Goal: Information Seeking & Learning: Find contact information

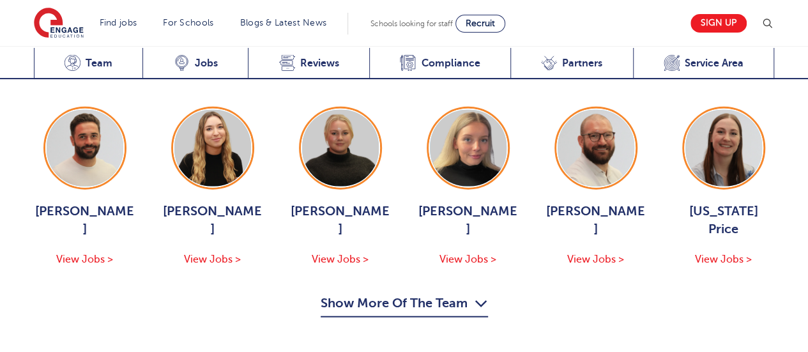
scroll to position [1468, 0]
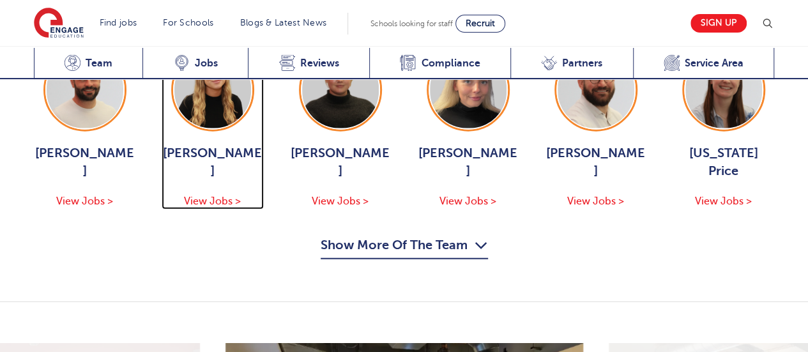
click at [198, 195] on span "View Jobs >" at bounding box center [212, 200] width 57 height 11
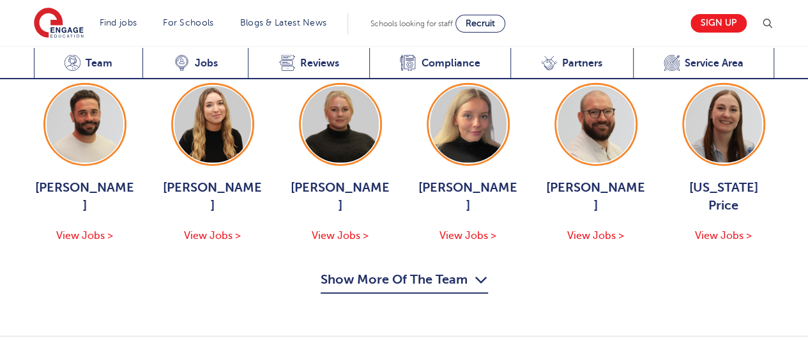
scroll to position [1405, 0]
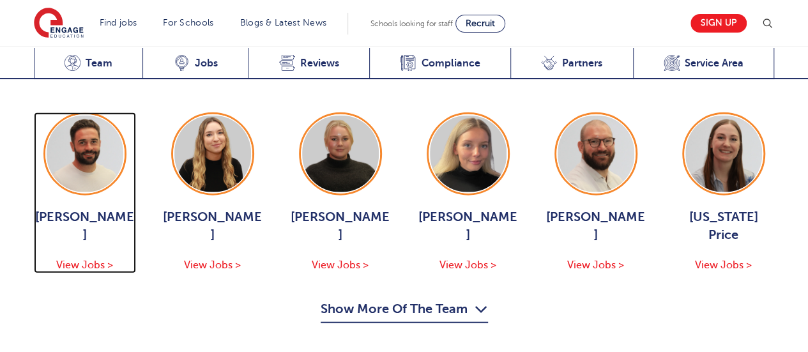
click at [71, 259] on span "View Jobs >" at bounding box center [84, 264] width 57 height 11
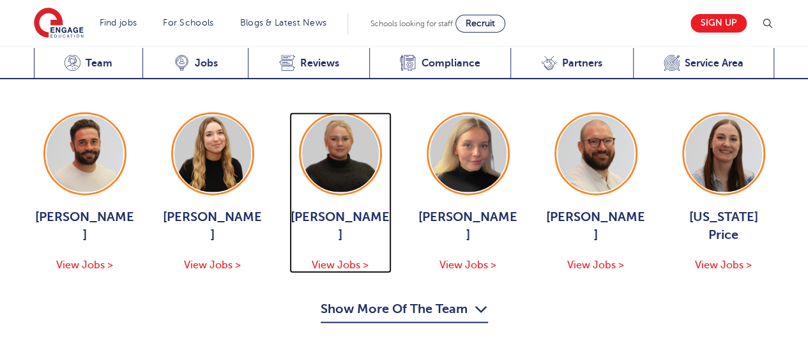
click at [347, 137] on img at bounding box center [340, 154] width 77 height 77
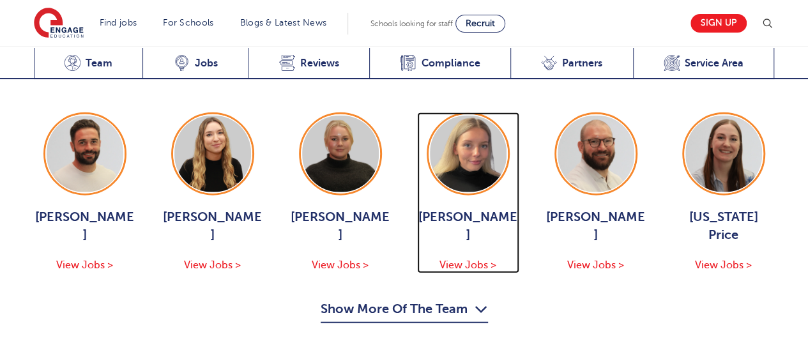
click at [479, 123] on img at bounding box center [468, 154] width 77 height 77
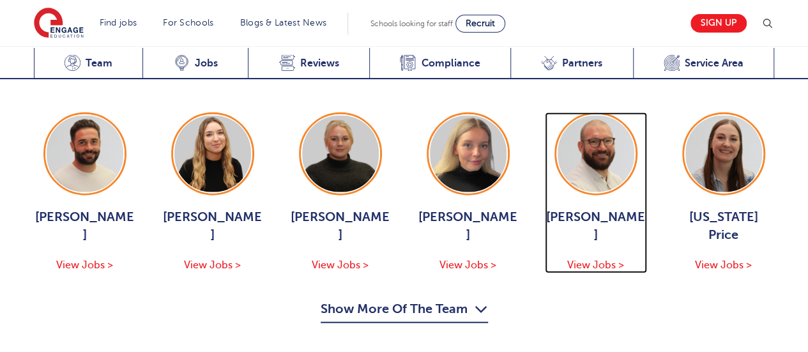
click at [602, 125] on img at bounding box center [595, 154] width 77 height 77
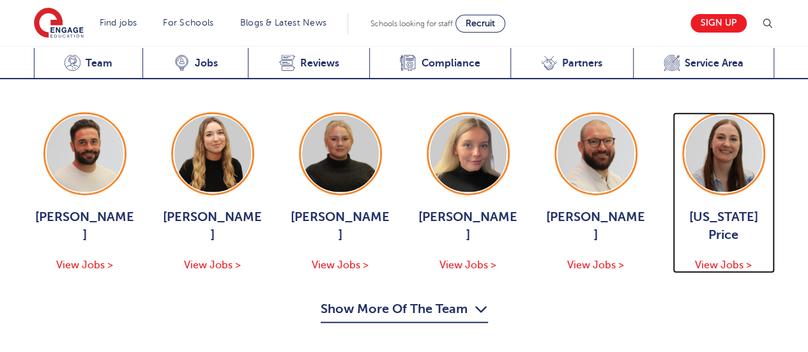
click at [714, 132] on img at bounding box center [723, 154] width 77 height 77
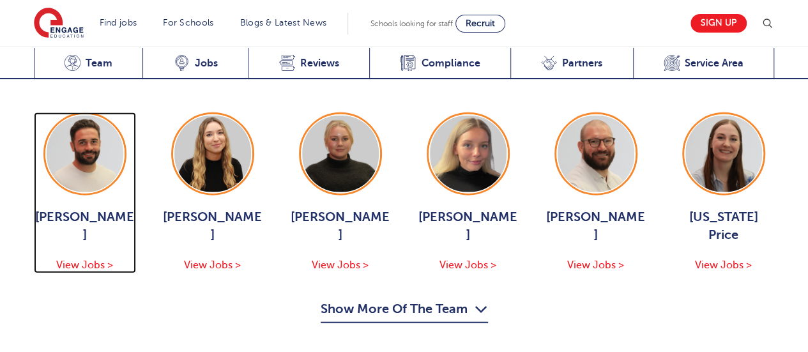
click at [81, 128] on img at bounding box center [85, 154] width 77 height 77
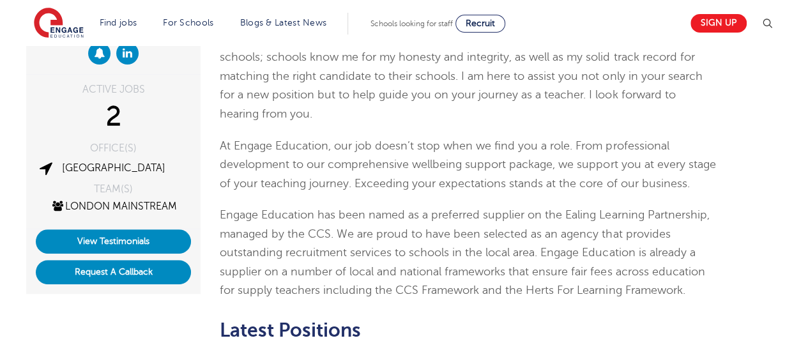
scroll to position [64, 0]
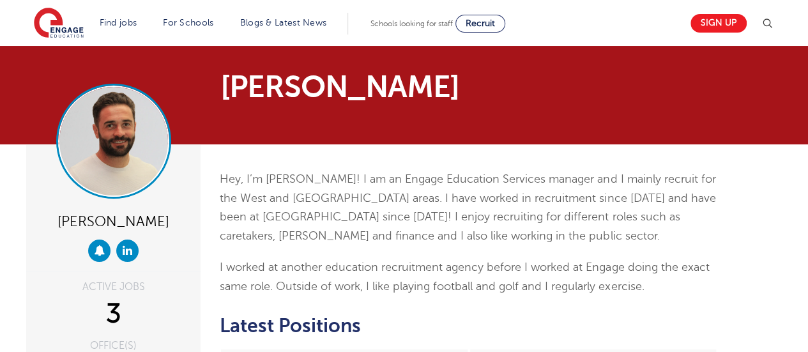
click at [92, 125] on img at bounding box center [113, 141] width 109 height 109
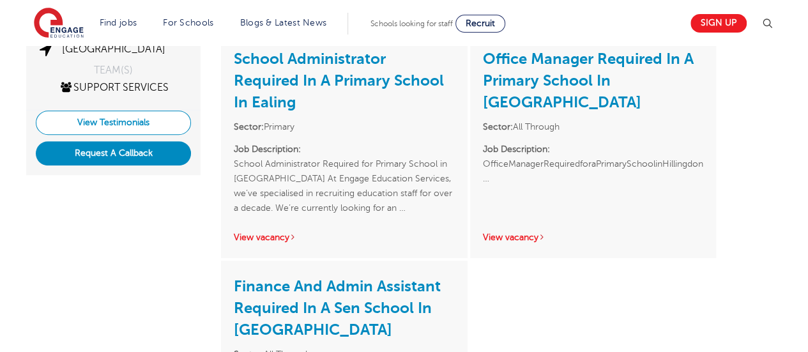
scroll to position [128, 0]
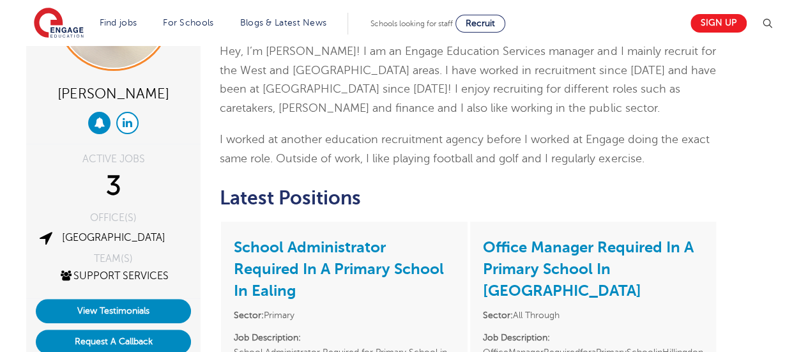
click at [126, 123] on icon at bounding box center [128, 122] width 10 height 11
